Goal: Task Accomplishment & Management: Manage account settings

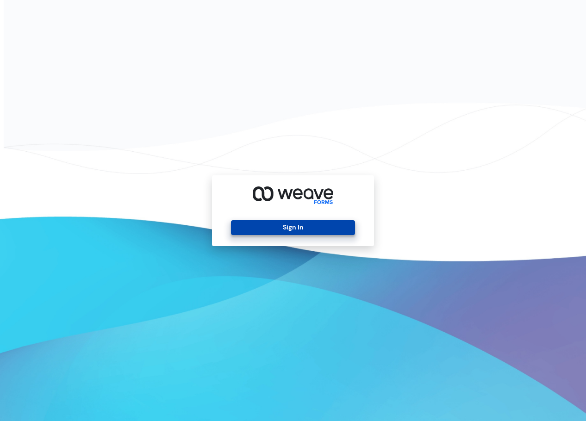
click at [310, 229] on button "Sign In" at bounding box center [293, 227] width 124 height 15
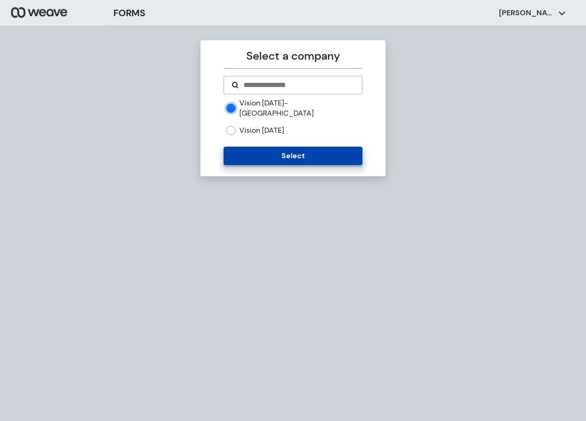
click at [294, 147] on button "Select" at bounding box center [293, 156] width 138 height 19
